Goal: Information Seeking & Learning: Learn about a topic

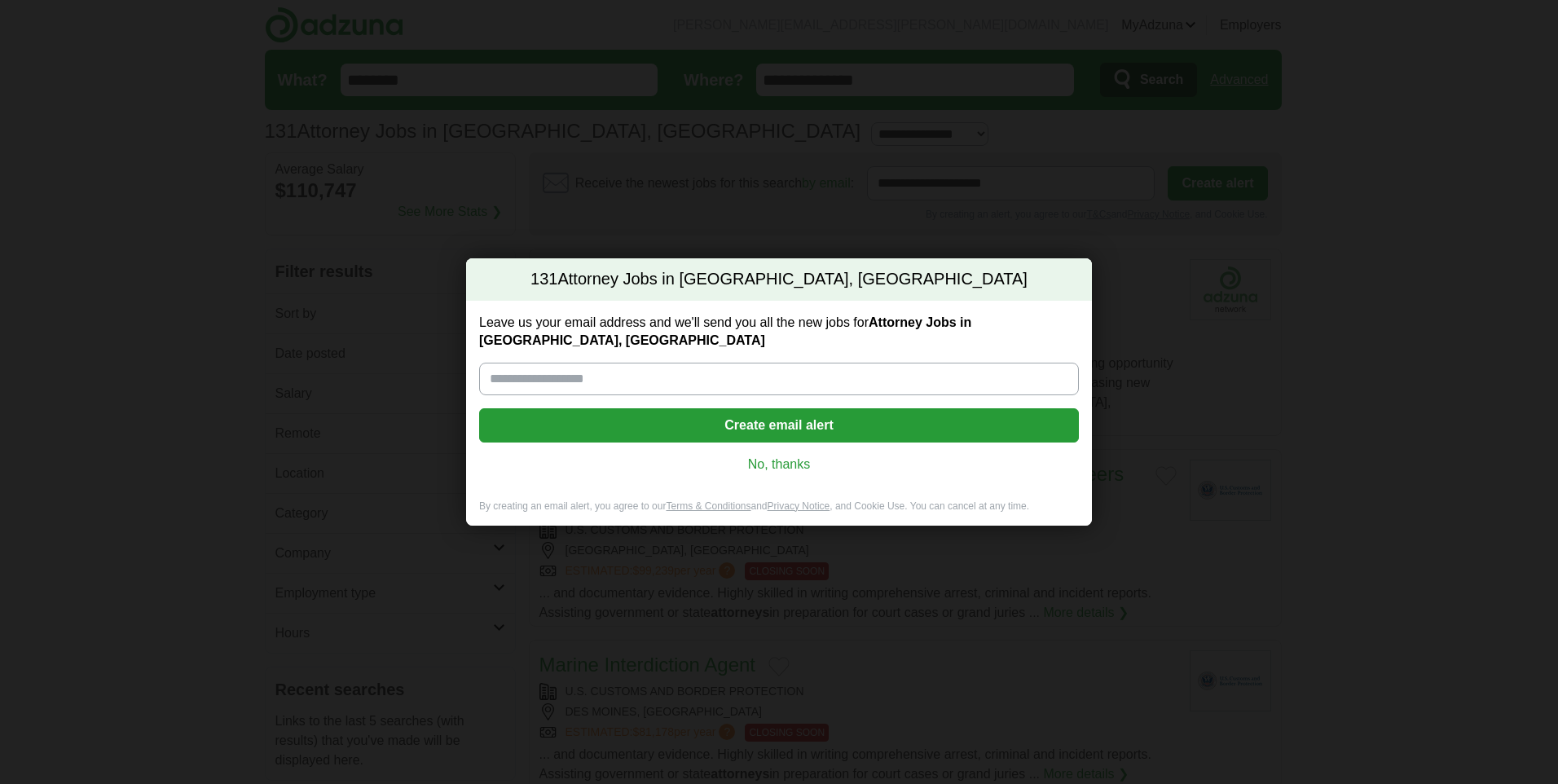
click at [803, 456] on link "No, thanks" at bounding box center [779, 465] width 574 height 18
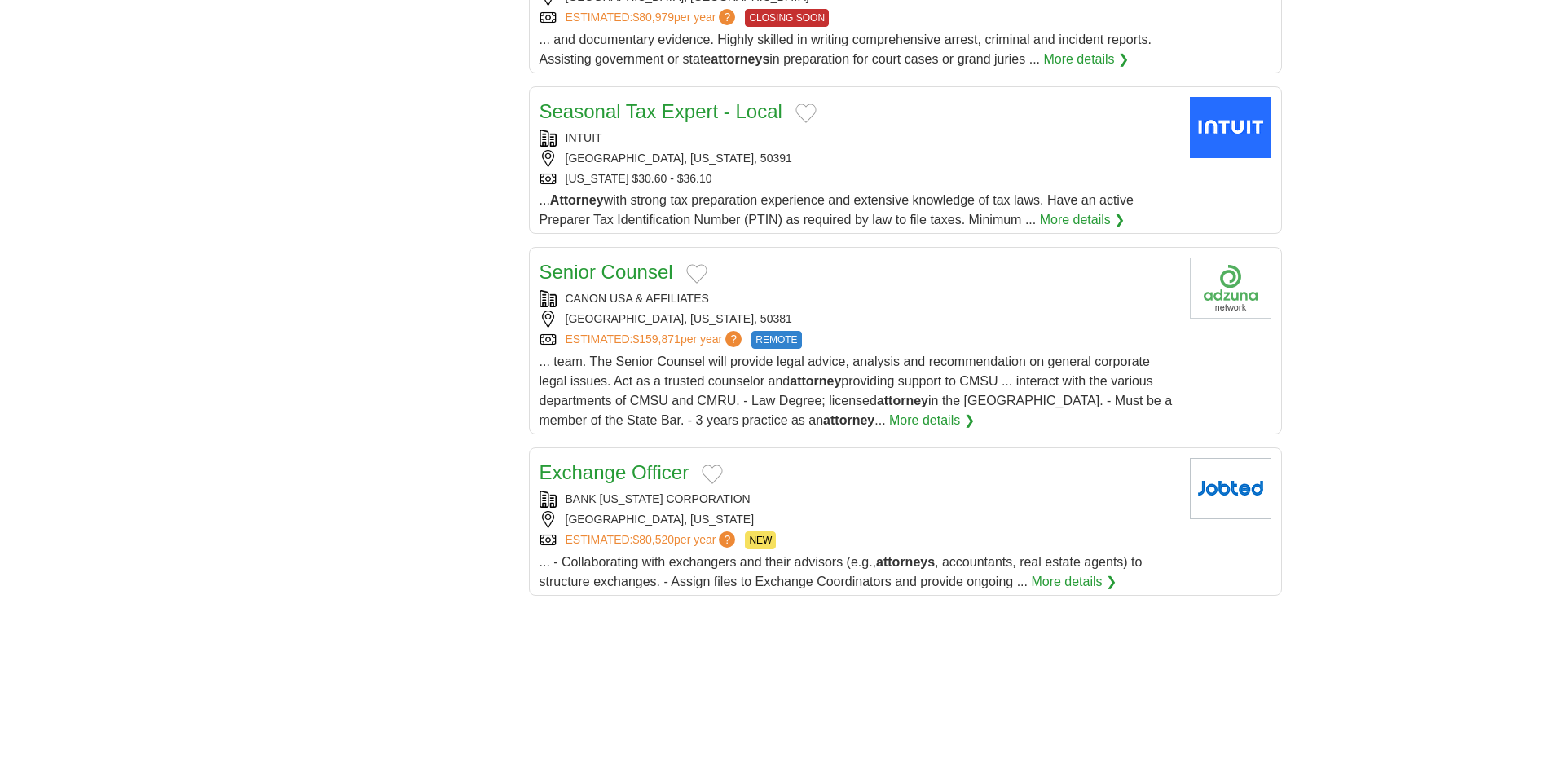
scroll to position [1548, 0]
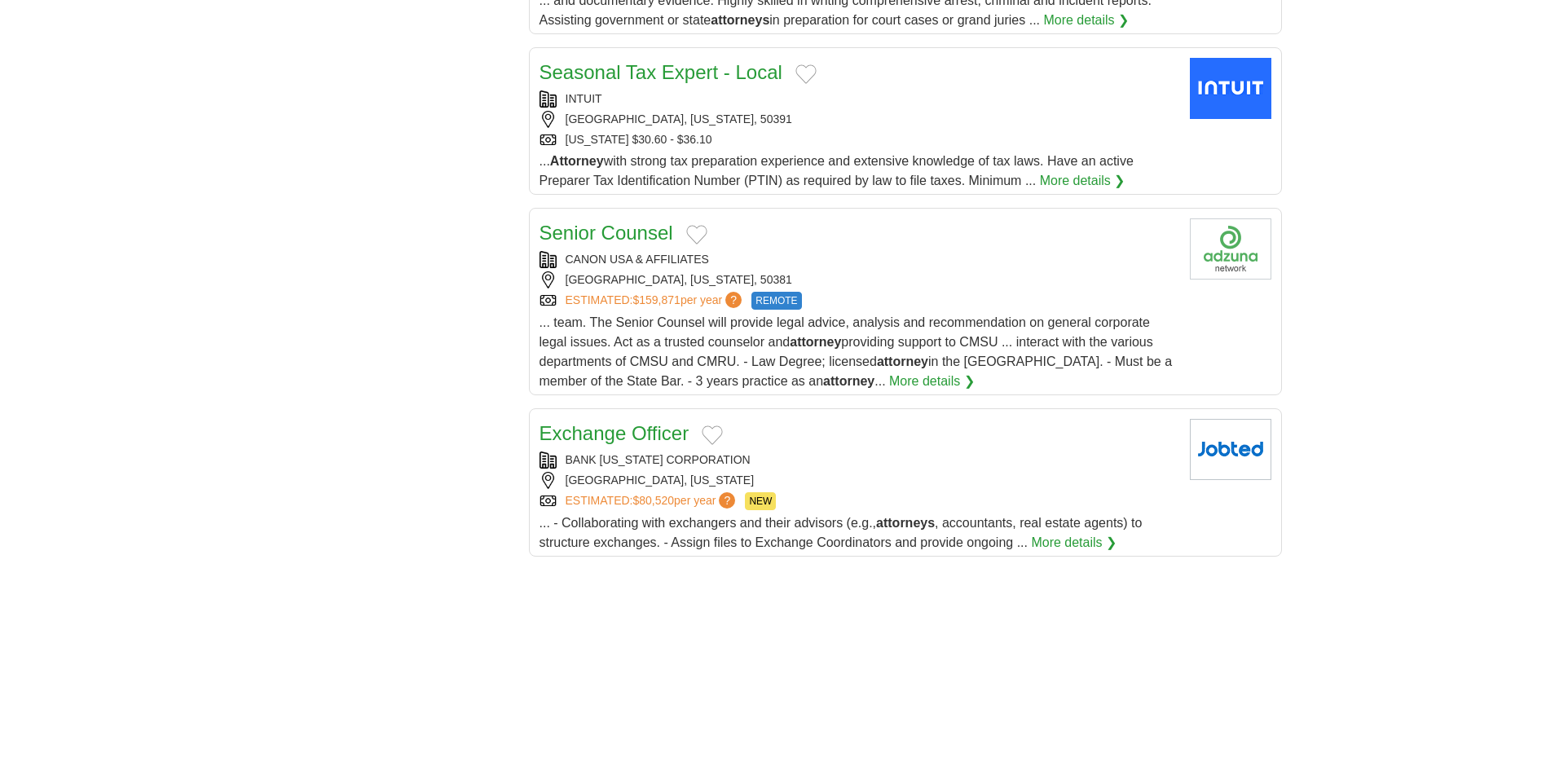
click at [614, 235] on link "Senior Counsel" at bounding box center [605, 232] width 134 height 22
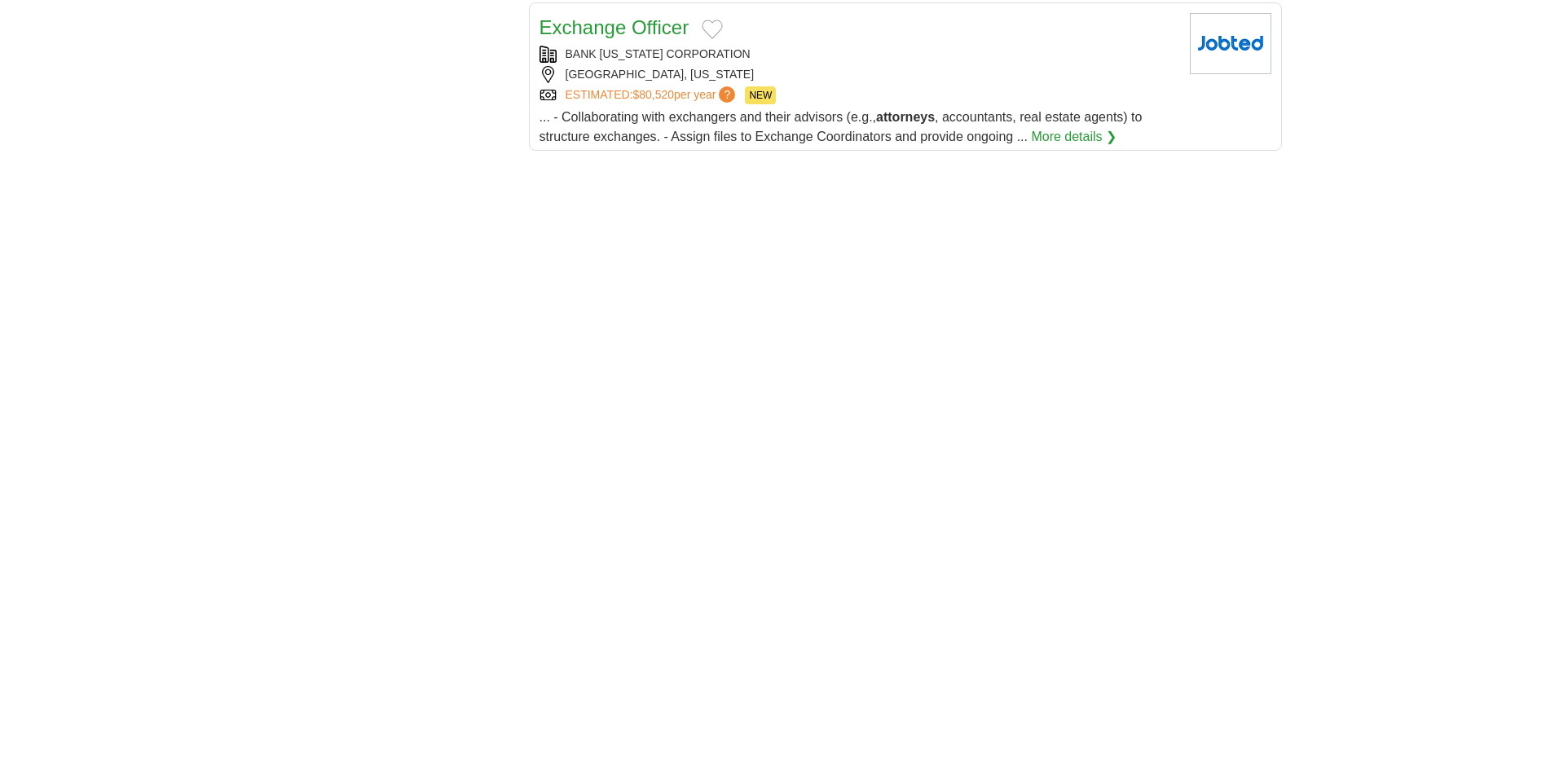
scroll to position [1956, 0]
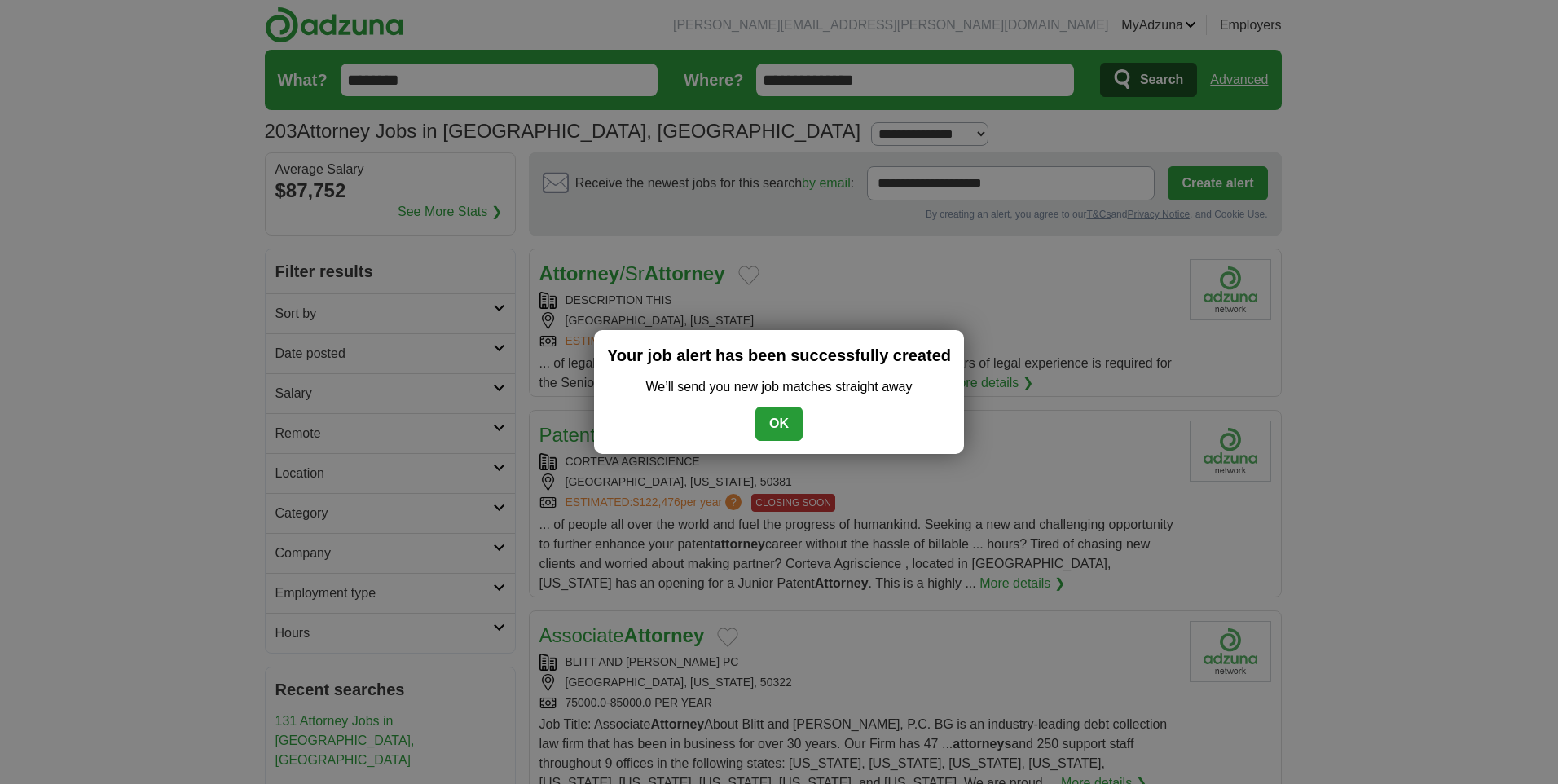
click at [779, 423] on button "OK" at bounding box center [779, 423] width 47 height 35
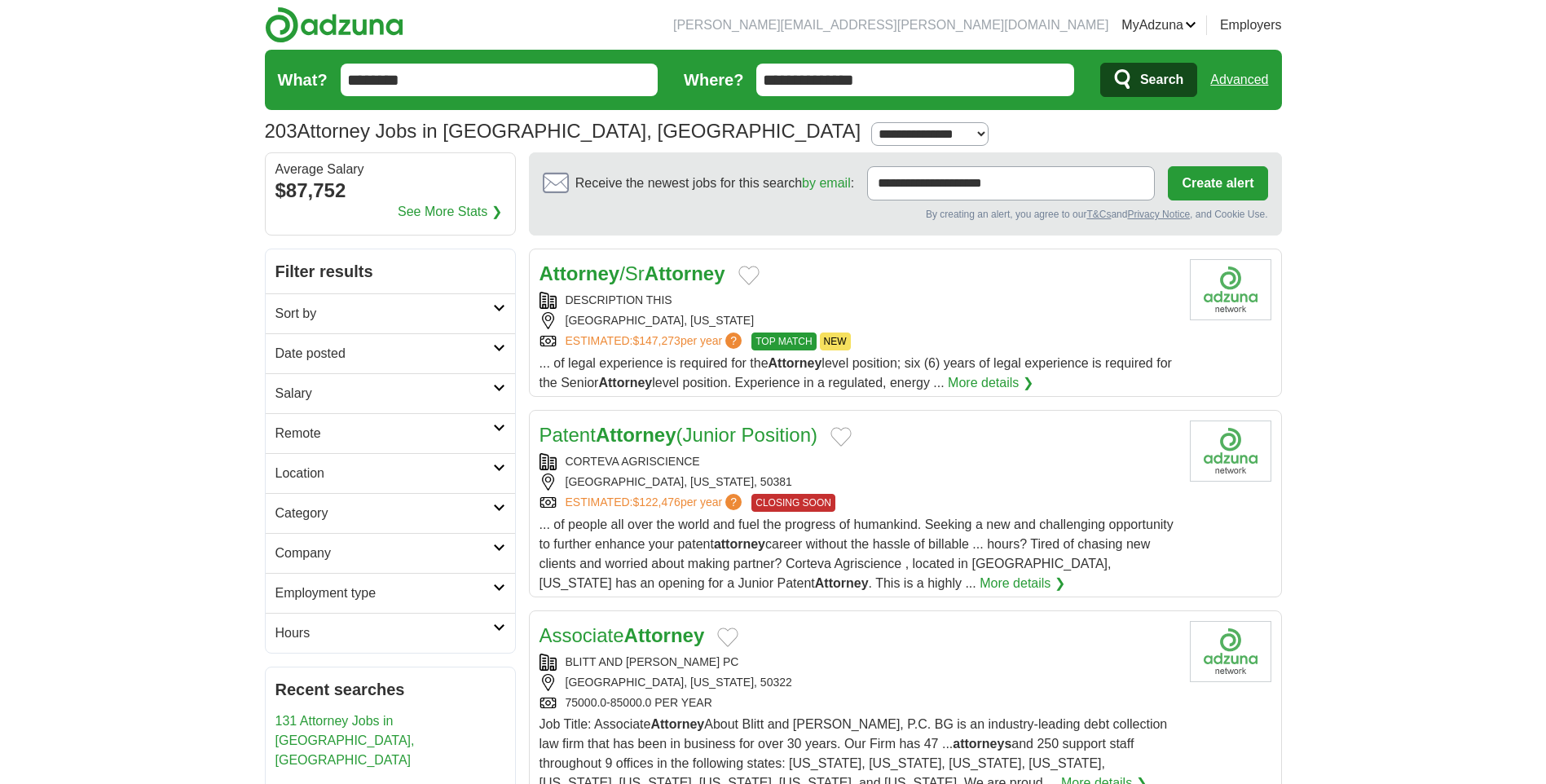
click at [594, 274] on strong "Attorney" at bounding box center [580, 273] width 81 height 22
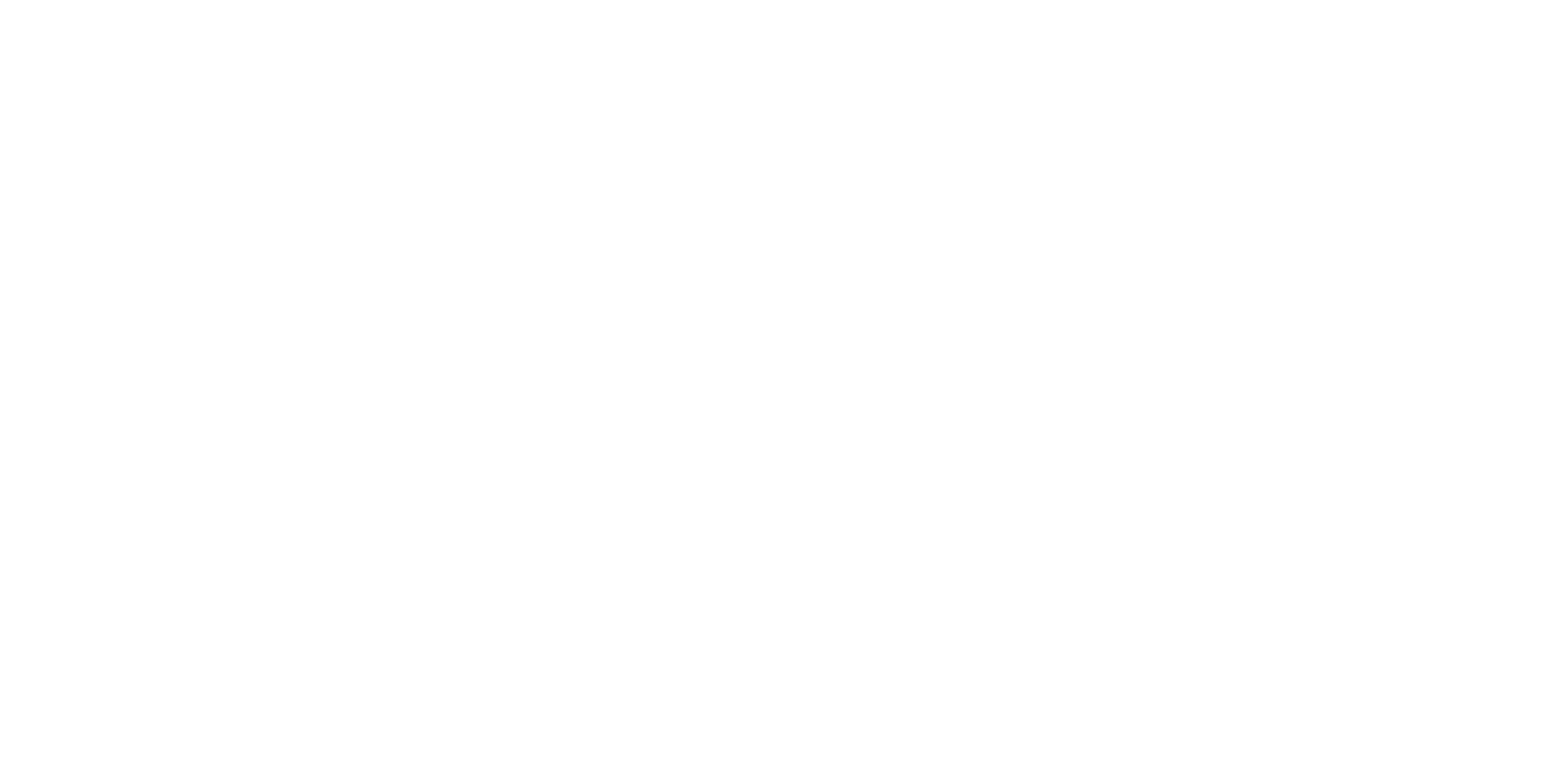
scroll to position [2525, 0]
